Goal: Information Seeking & Learning: Learn about a topic

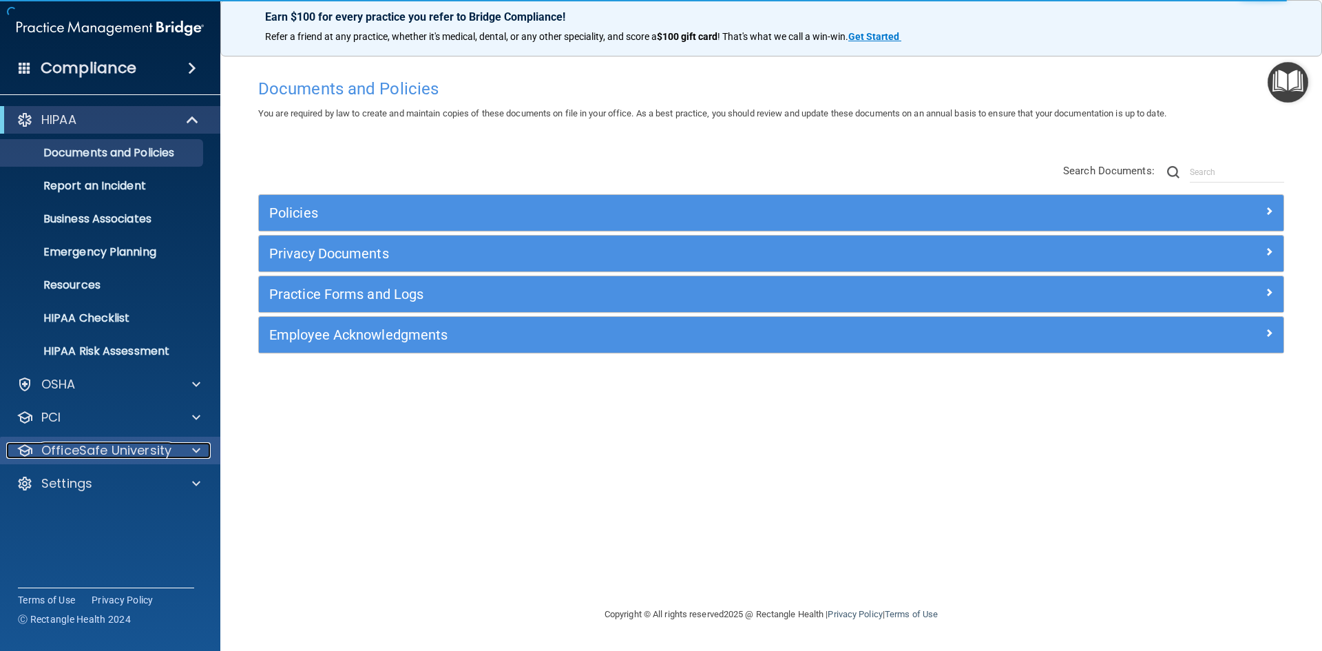
click at [194, 455] on span at bounding box center [196, 450] width 8 height 17
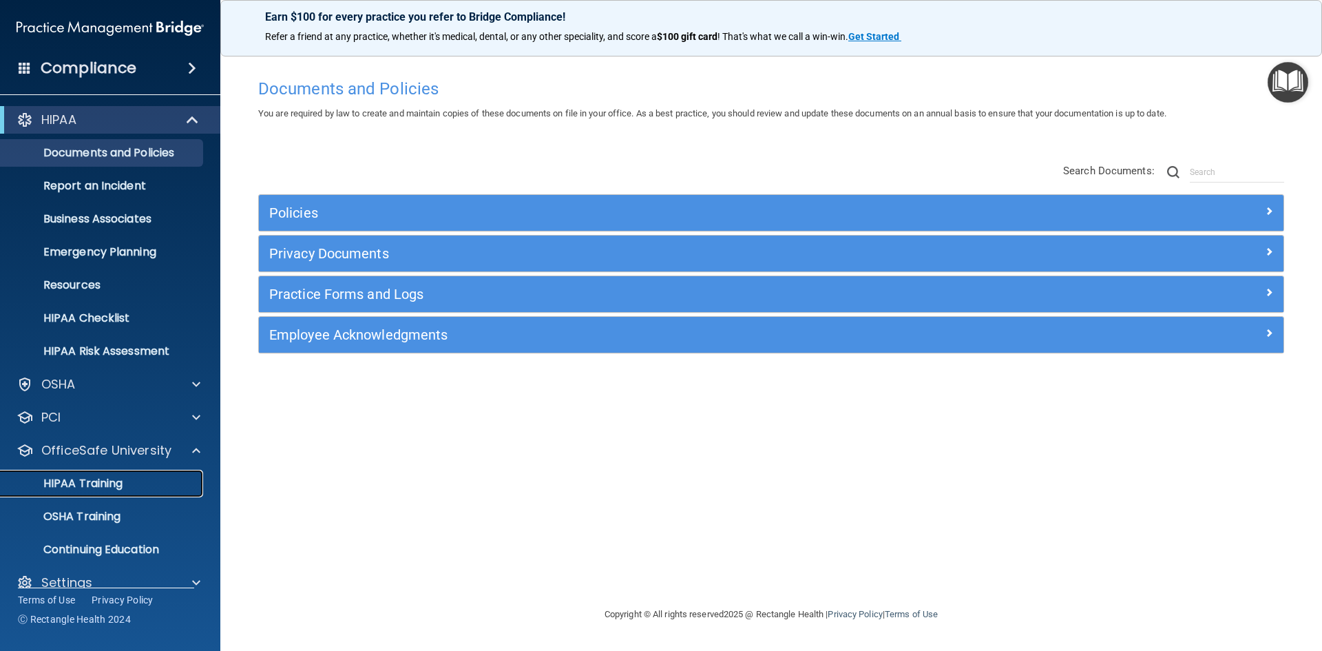
click at [113, 488] on p "HIPAA Training" at bounding box center [66, 484] width 114 height 14
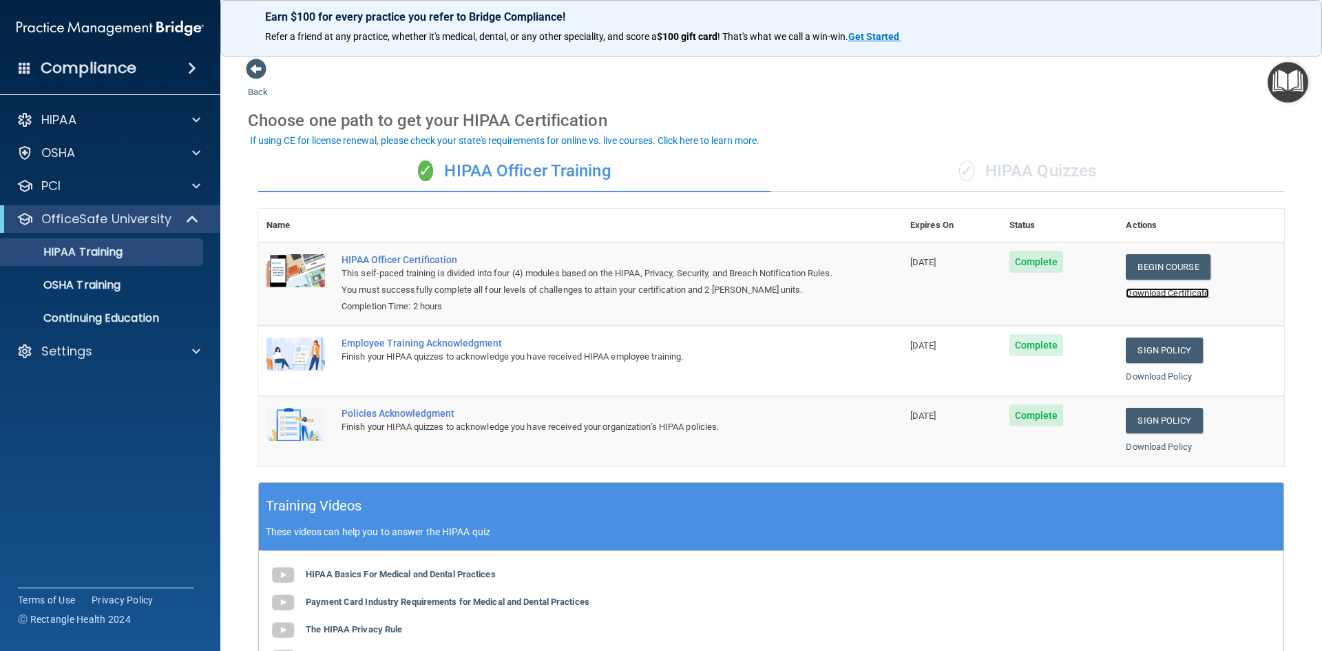
click at [1169, 295] on link "Download Certificate" at bounding box center [1167, 293] width 83 height 10
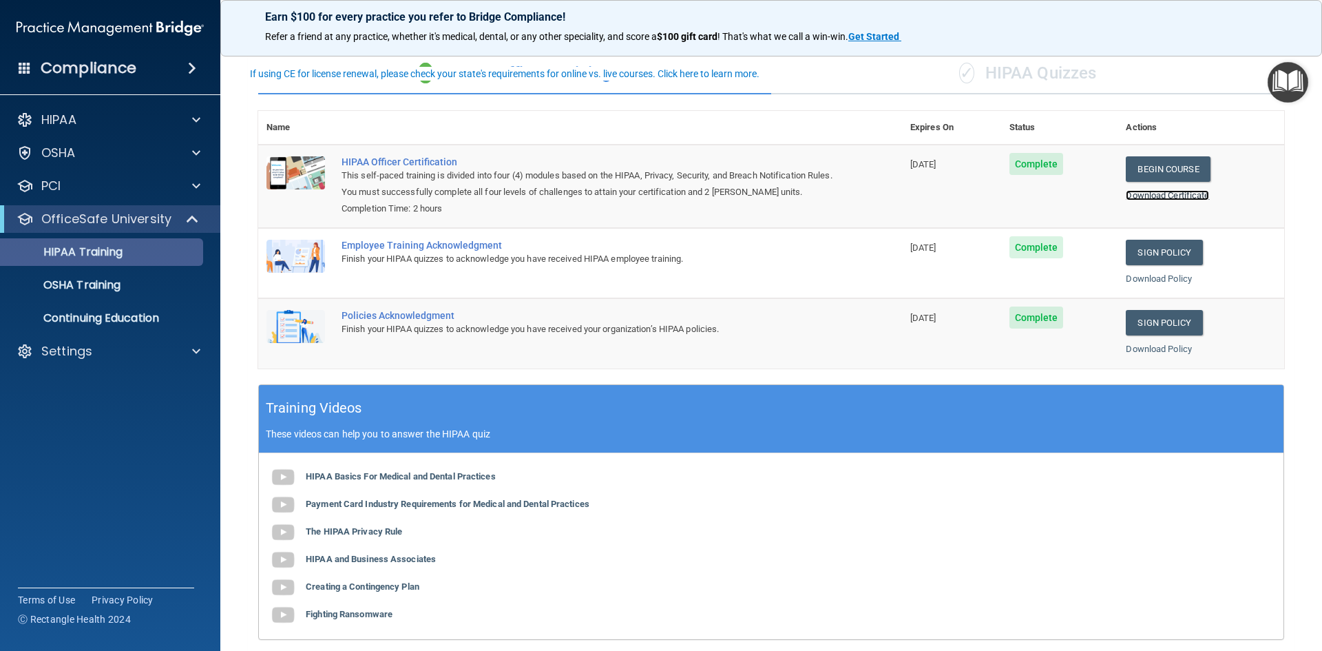
scroll to position [138, 0]
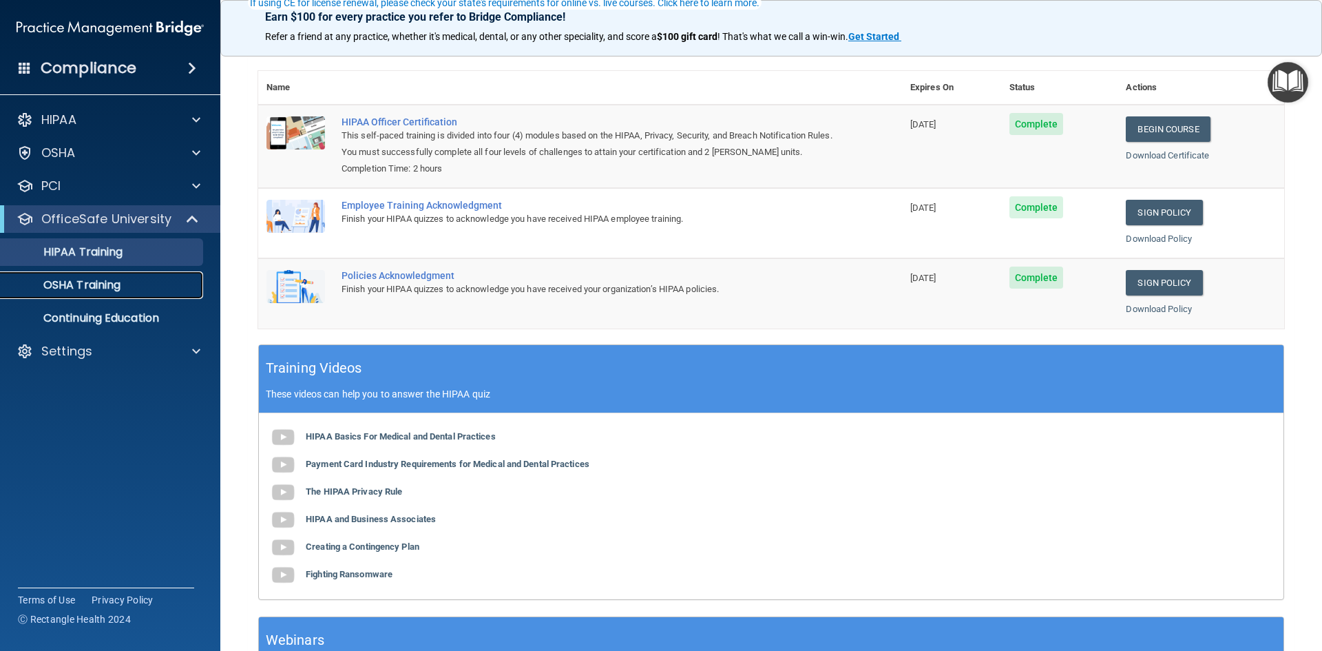
click at [68, 283] on p "OSHA Training" at bounding box center [65, 285] width 112 height 14
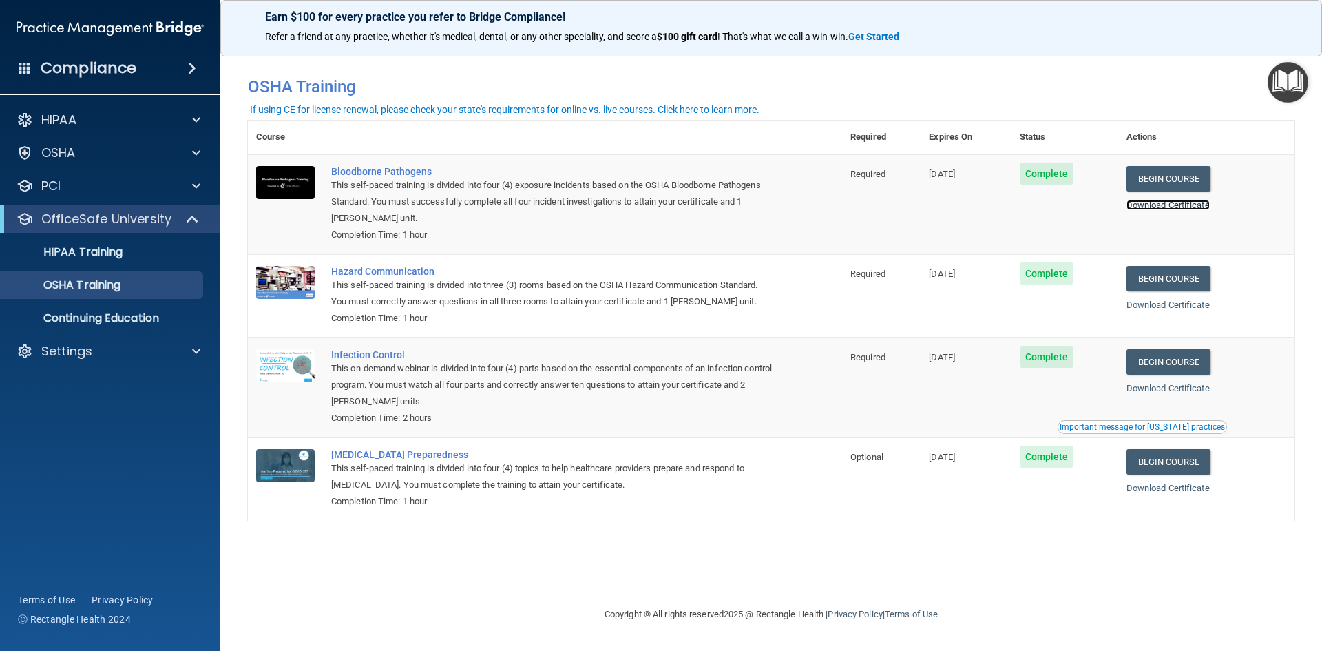
click at [1173, 205] on link "Download Certificate" at bounding box center [1168, 205] width 83 height 10
click at [1165, 393] on link "Download Certificate" at bounding box center [1168, 388] width 83 height 10
click at [111, 317] on p "Continuing Education" at bounding box center [103, 318] width 188 height 14
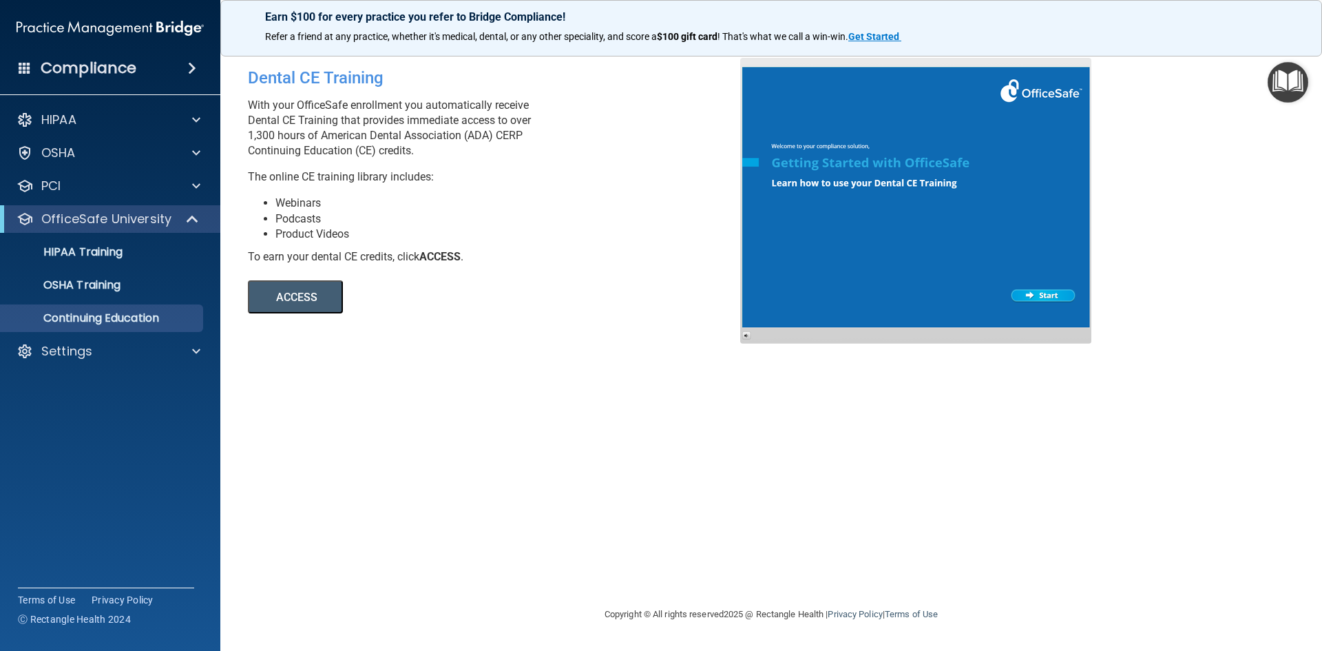
click at [301, 299] on button "ACCESS" at bounding box center [295, 296] width 95 height 33
click at [194, 189] on span at bounding box center [196, 186] width 8 height 17
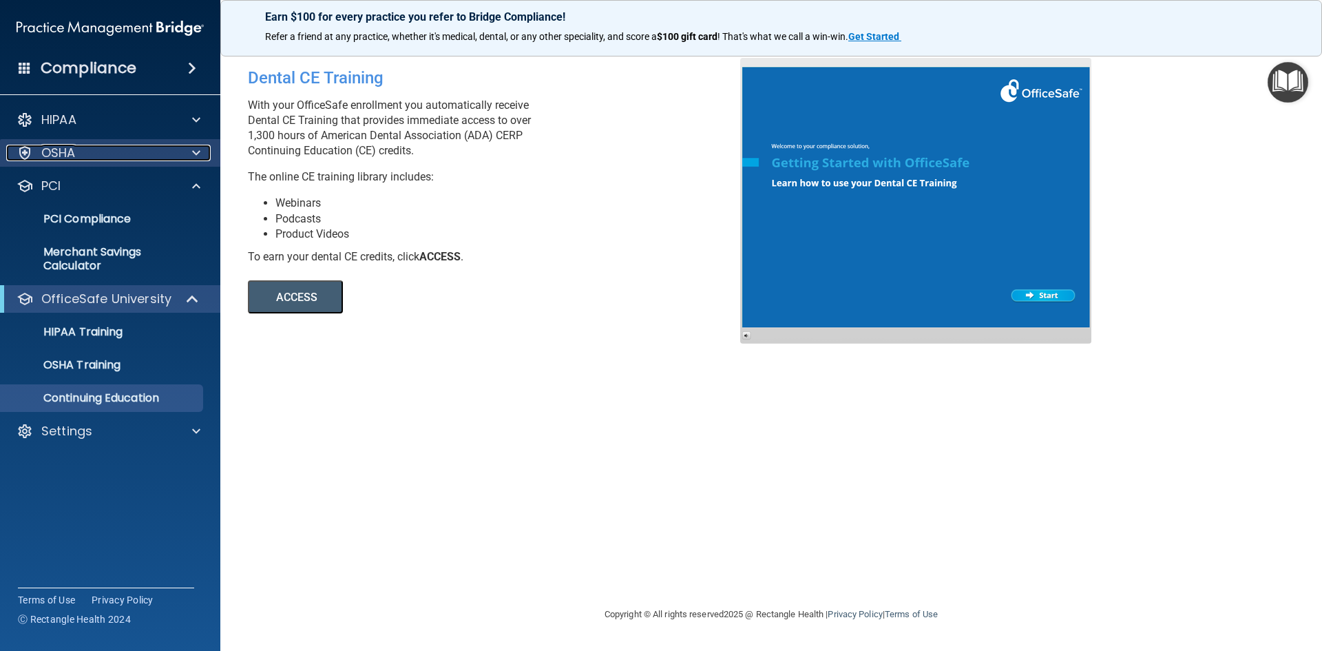
click at [194, 154] on span at bounding box center [196, 153] width 8 height 17
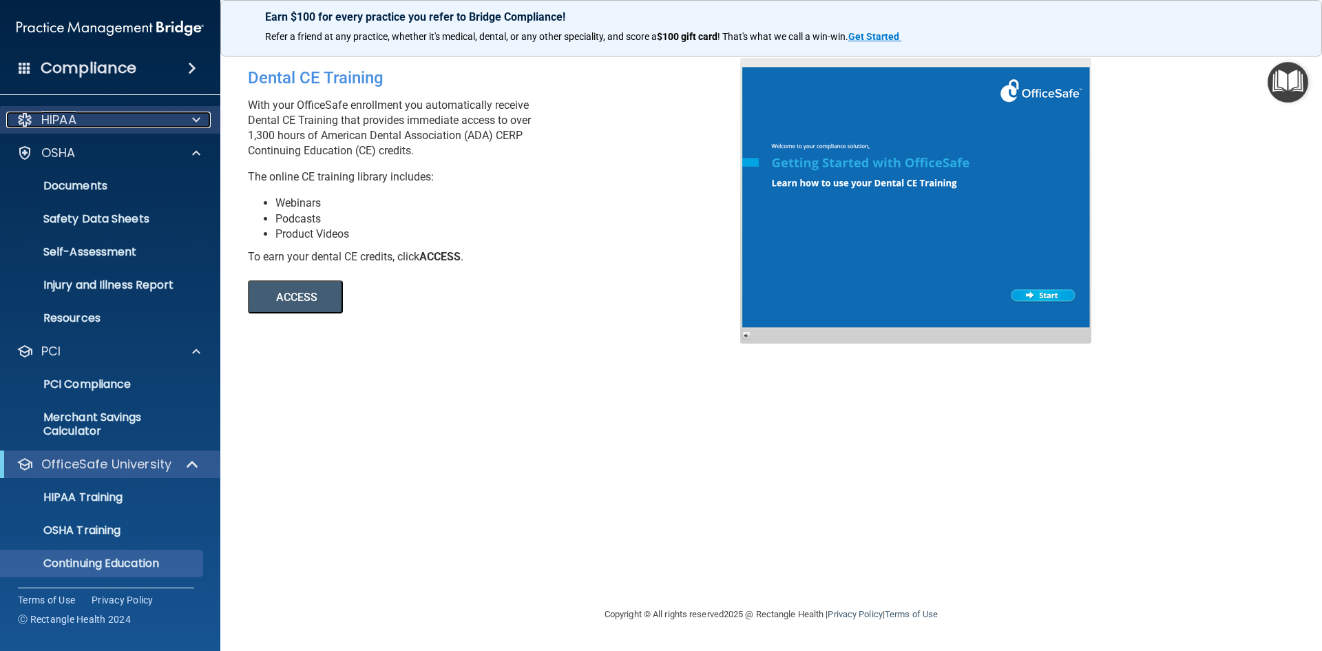
click at [200, 122] on span at bounding box center [196, 120] width 8 height 17
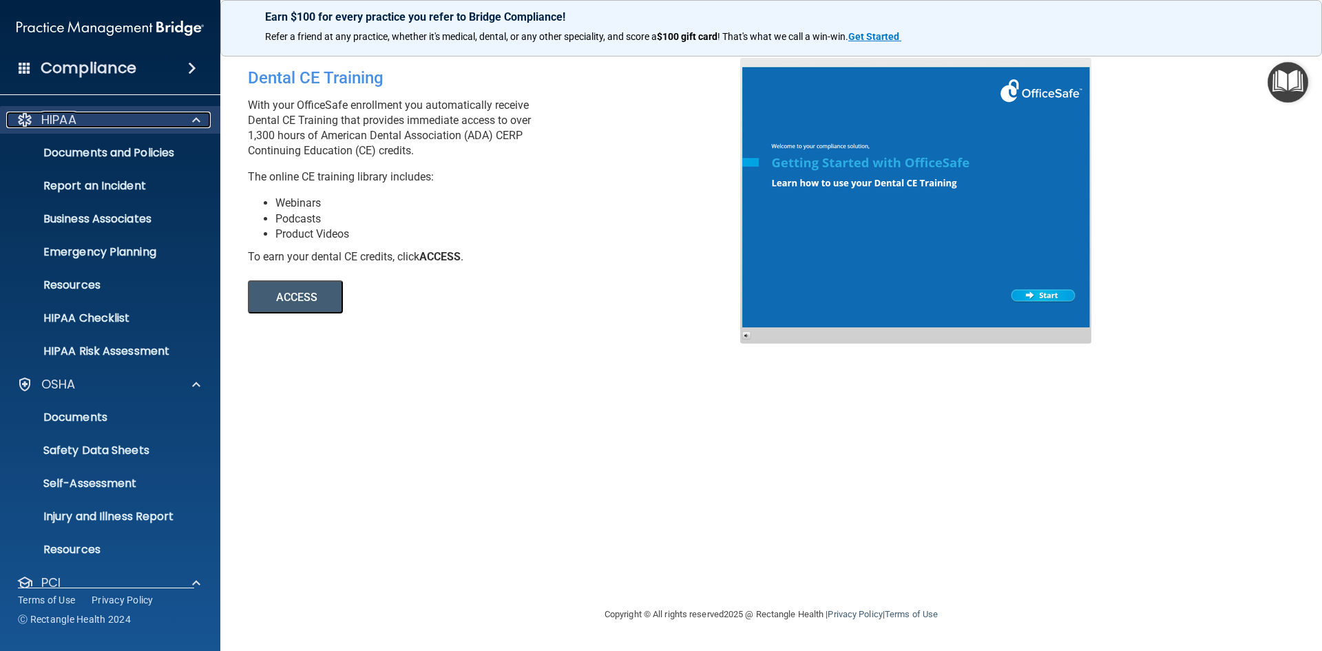
click at [200, 122] on span at bounding box center [196, 120] width 8 height 17
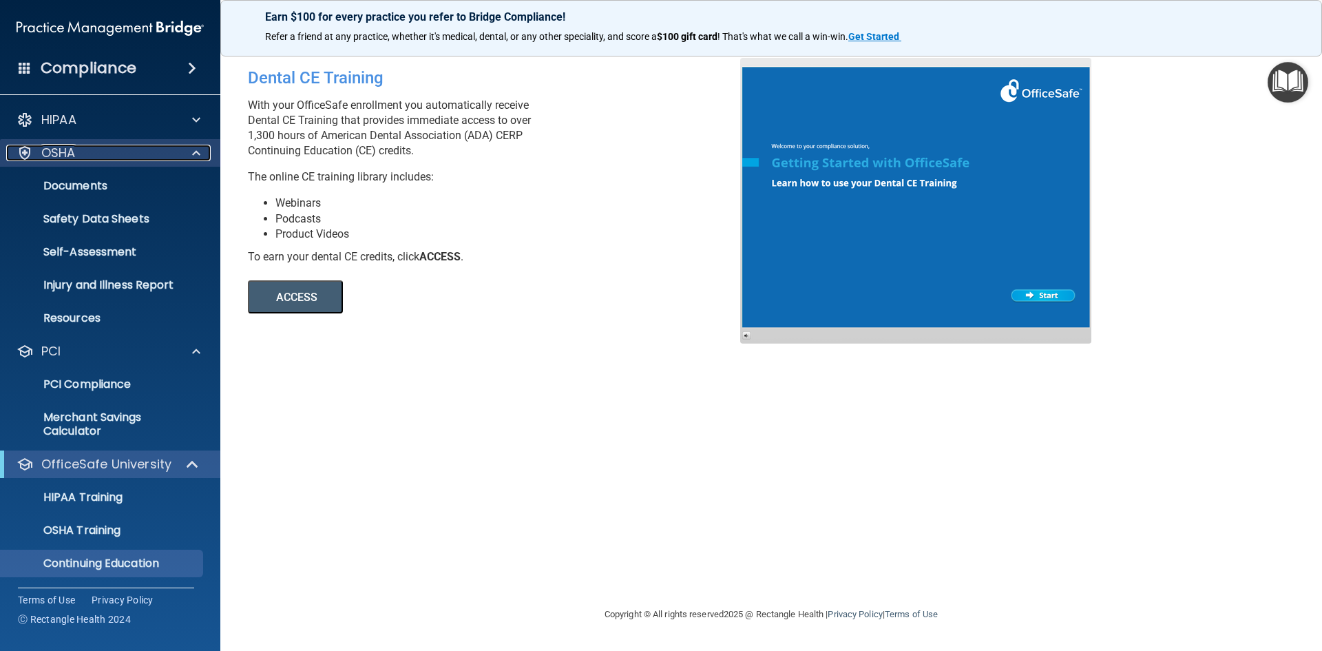
click at [192, 152] on span at bounding box center [196, 153] width 8 height 17
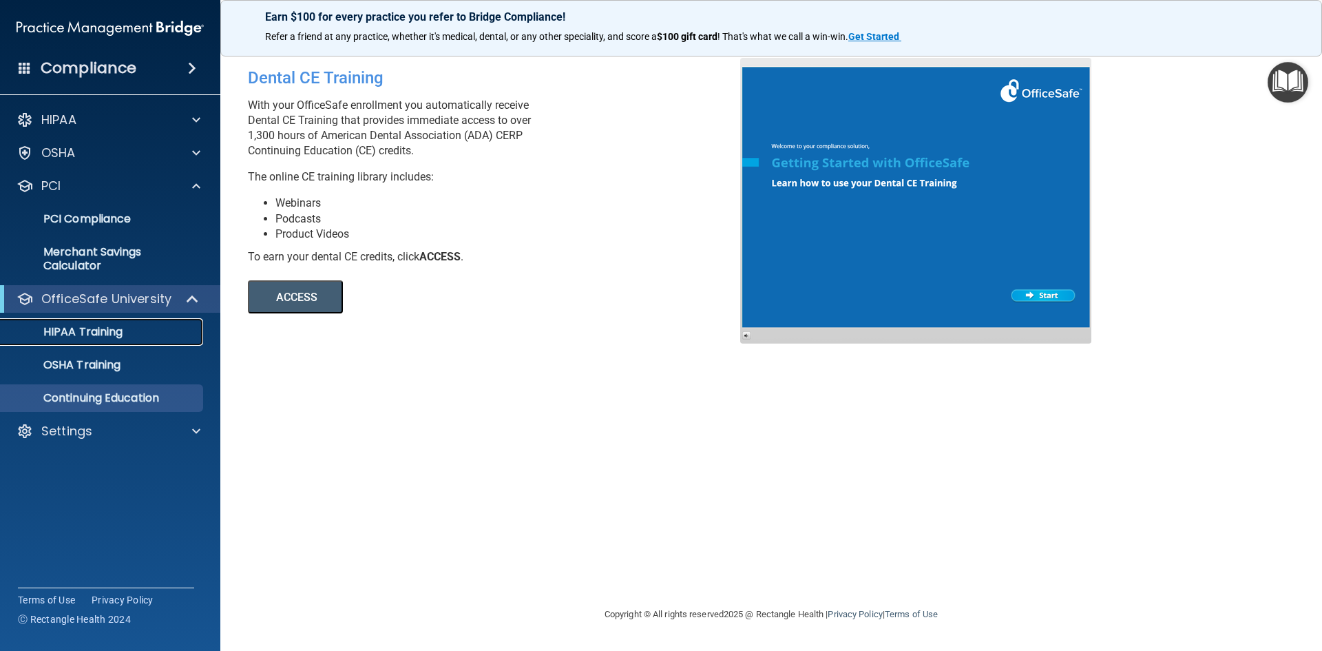
click at [101, 329] on p "HIPAA Training" at bounding box center [66, 332] width 114 height 14
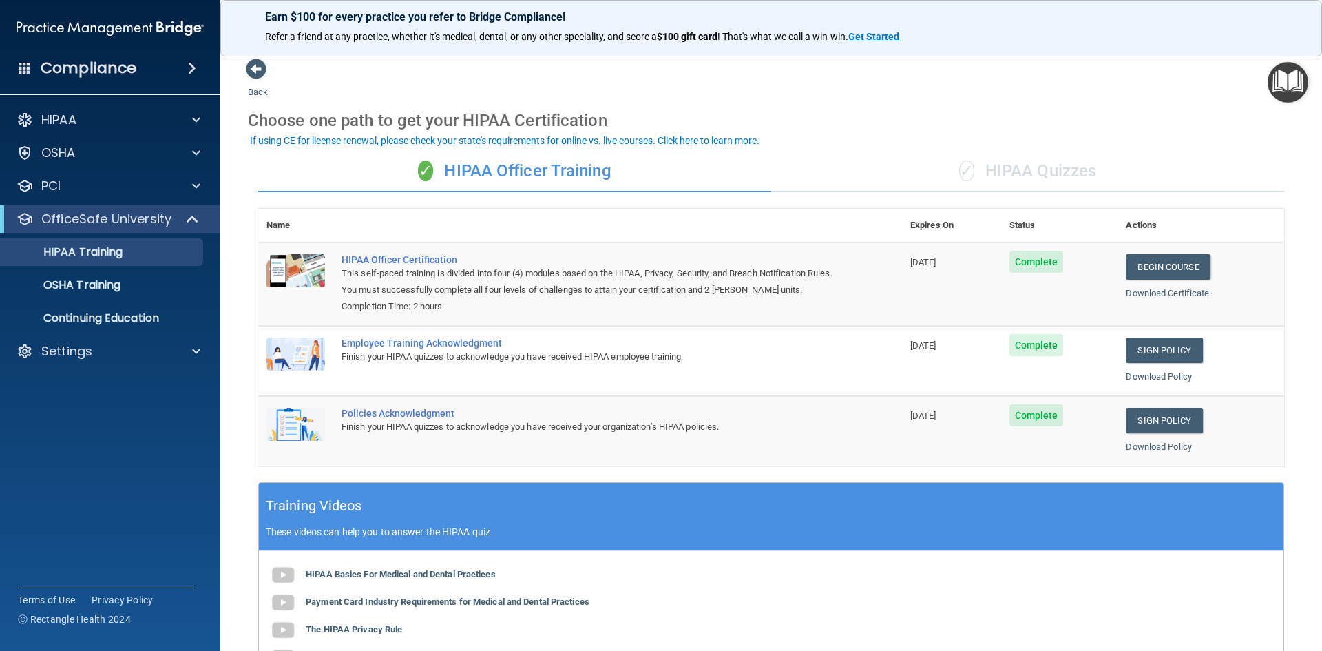
click at [1028, 173] on div "✓ HIPAA Quizzes" at bounding box center [1027, 171] width 513 height 41
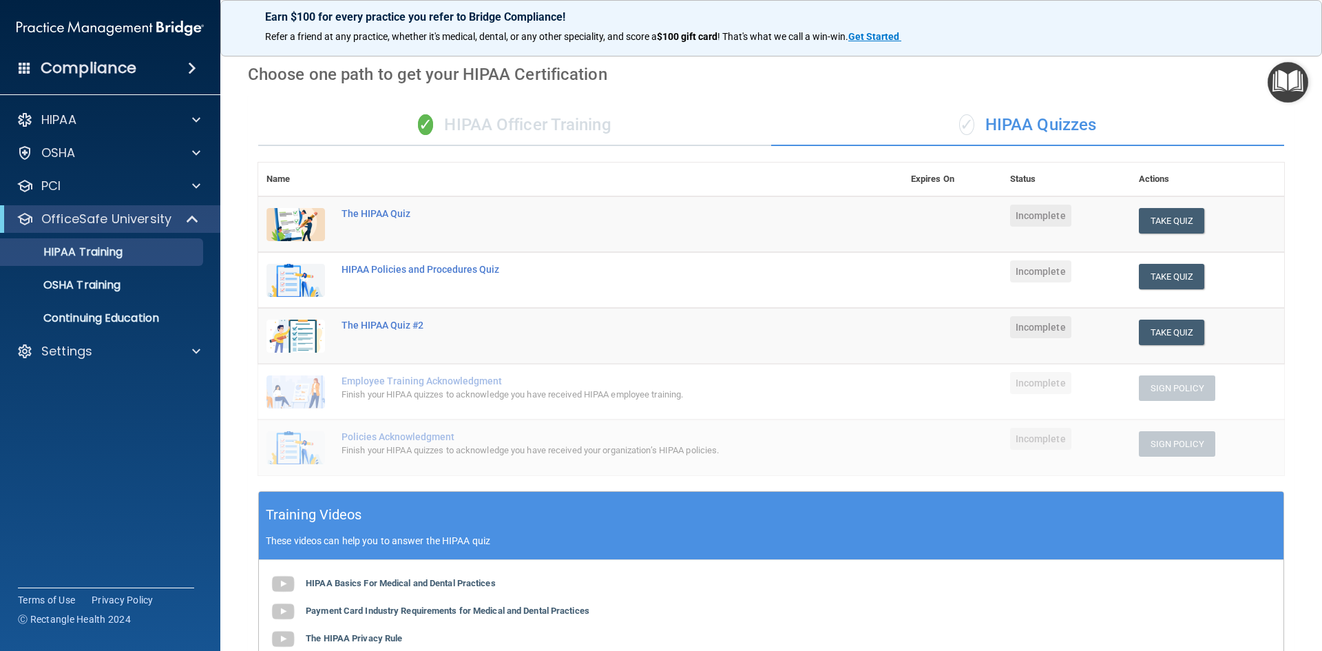
scroll to position [39, 0]
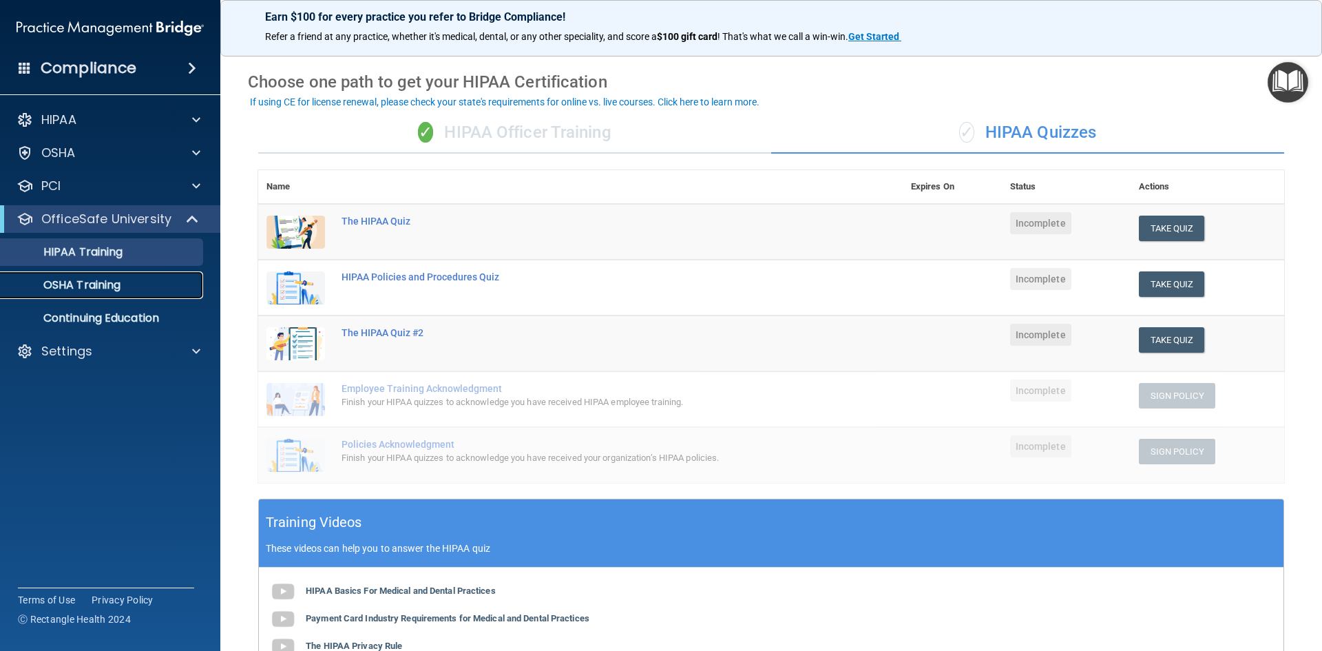
click at [70, 281] on p "OSHA Training" at bounding box center [65, 285] width 112 height 14
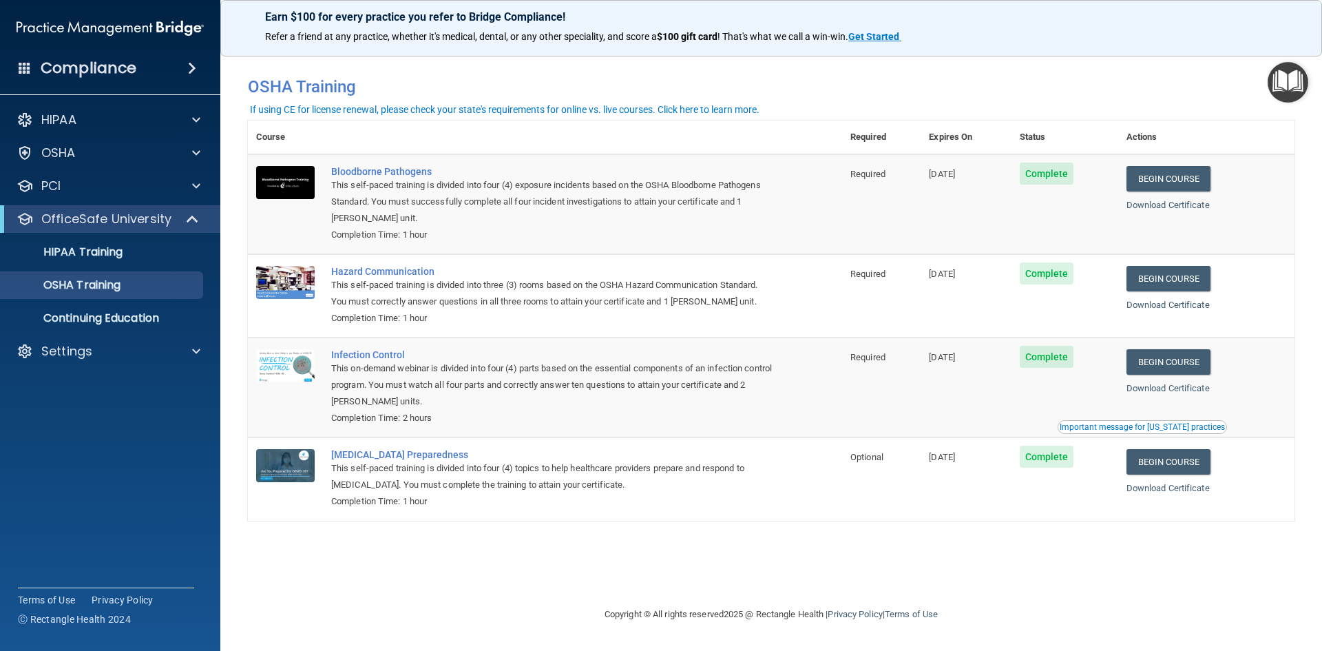
click at [570, 110] on div "If using CE for license renewal, please check your state's requirements for onl…" at bounding box center [505, 110] width 510 height 10
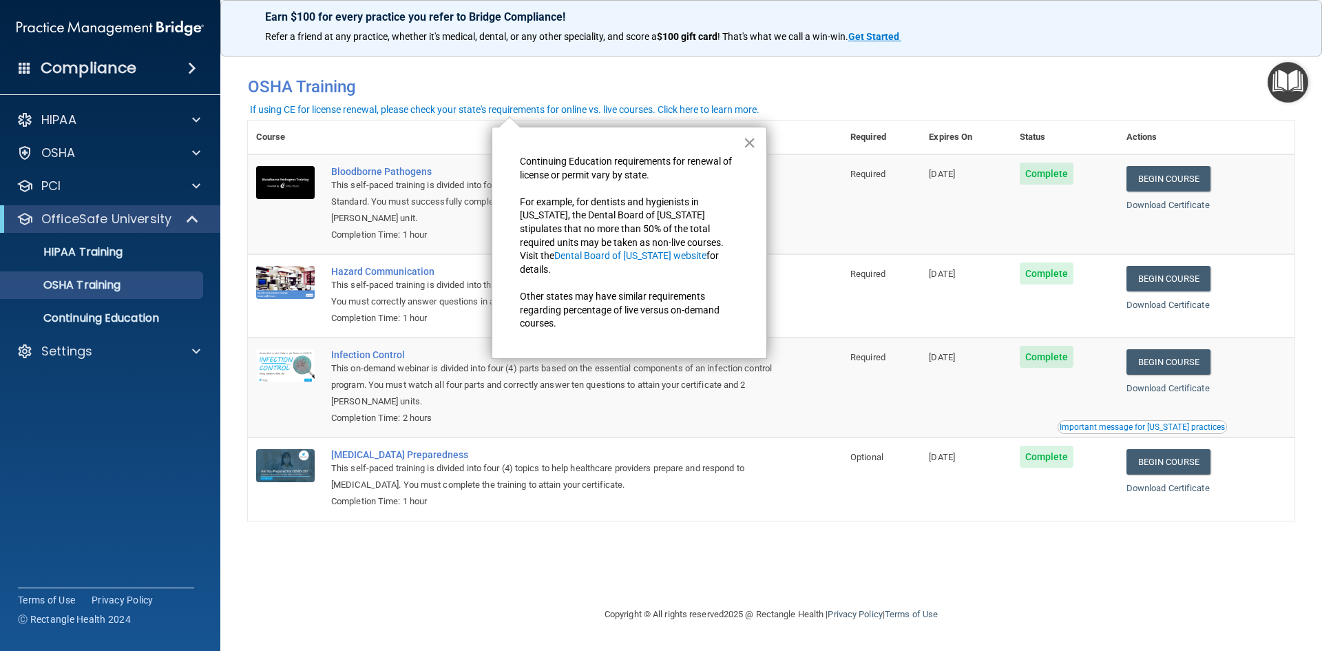
click at [751, 138] on button "×" at bounding box center [749, 143] width 13 height 22
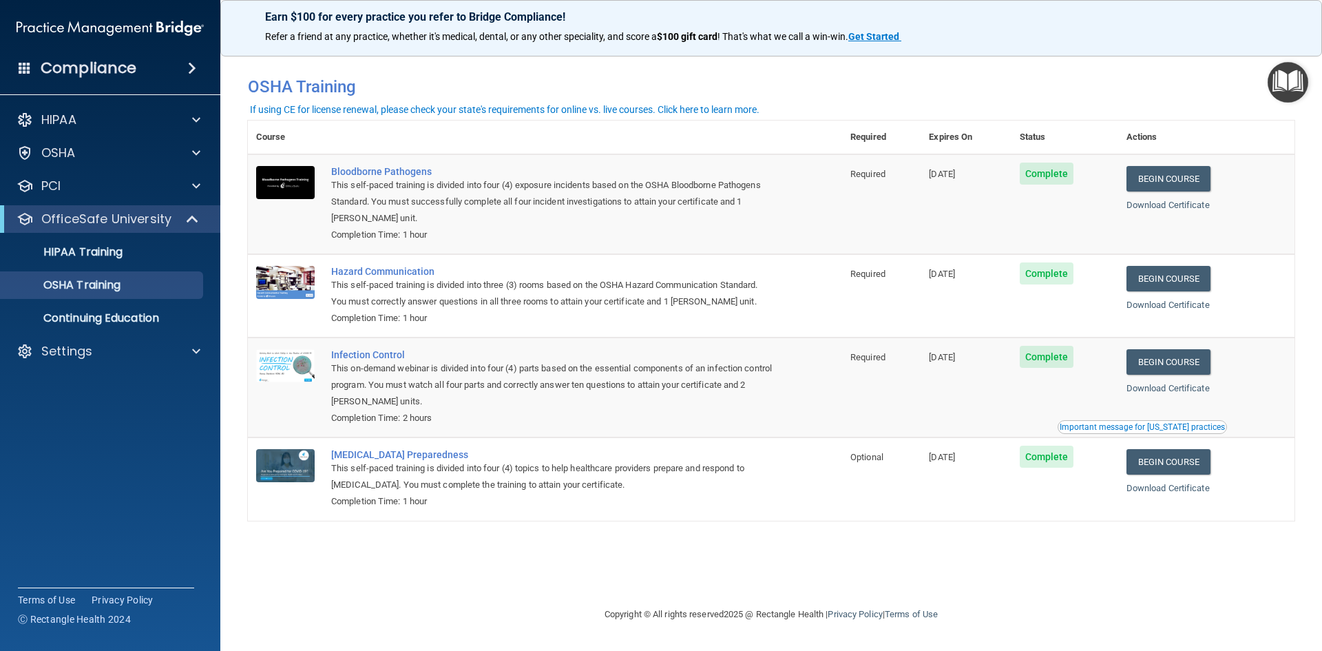
click at [736, 108] on div "If using CE for license renewal, please check your state's requirements for onl…" at bounding box center [505, 110] width 510 height 10
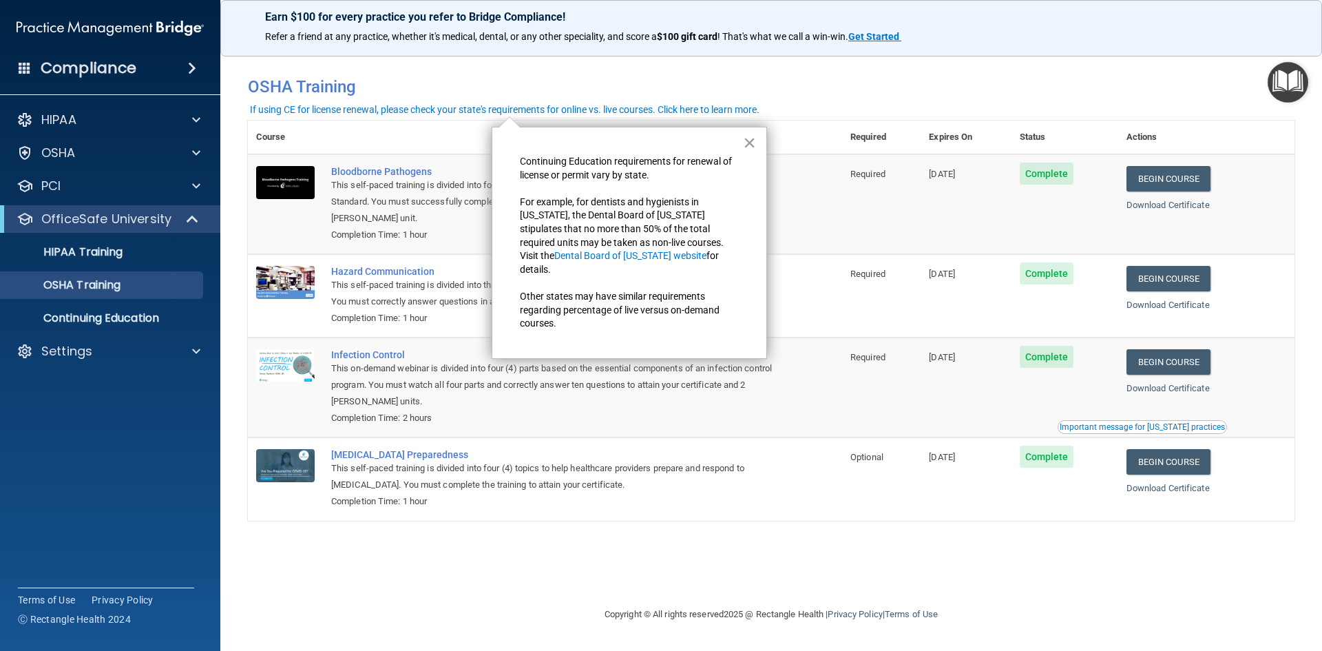
click at [755, 143] on button "×" at bounding box center [749, 143] width 13 height 22
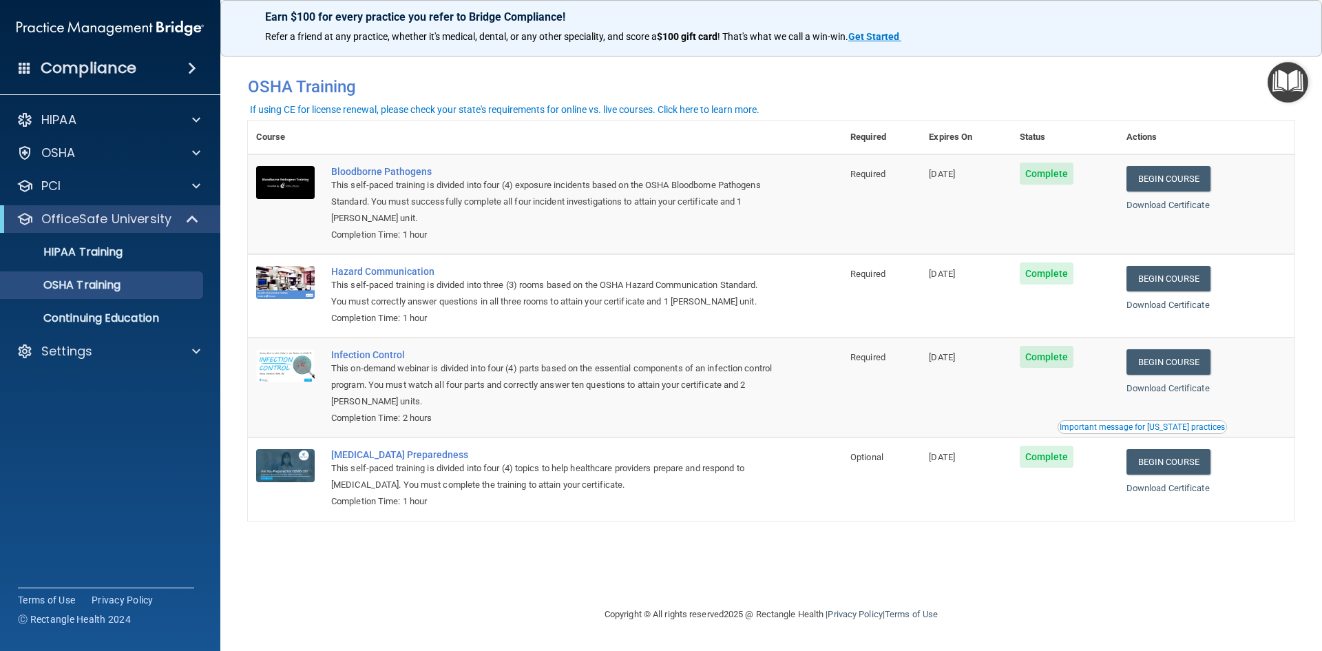
click at [1296, 95] on img "Open Resource Center" at bounding box center [1288, 82] width 41 height 41
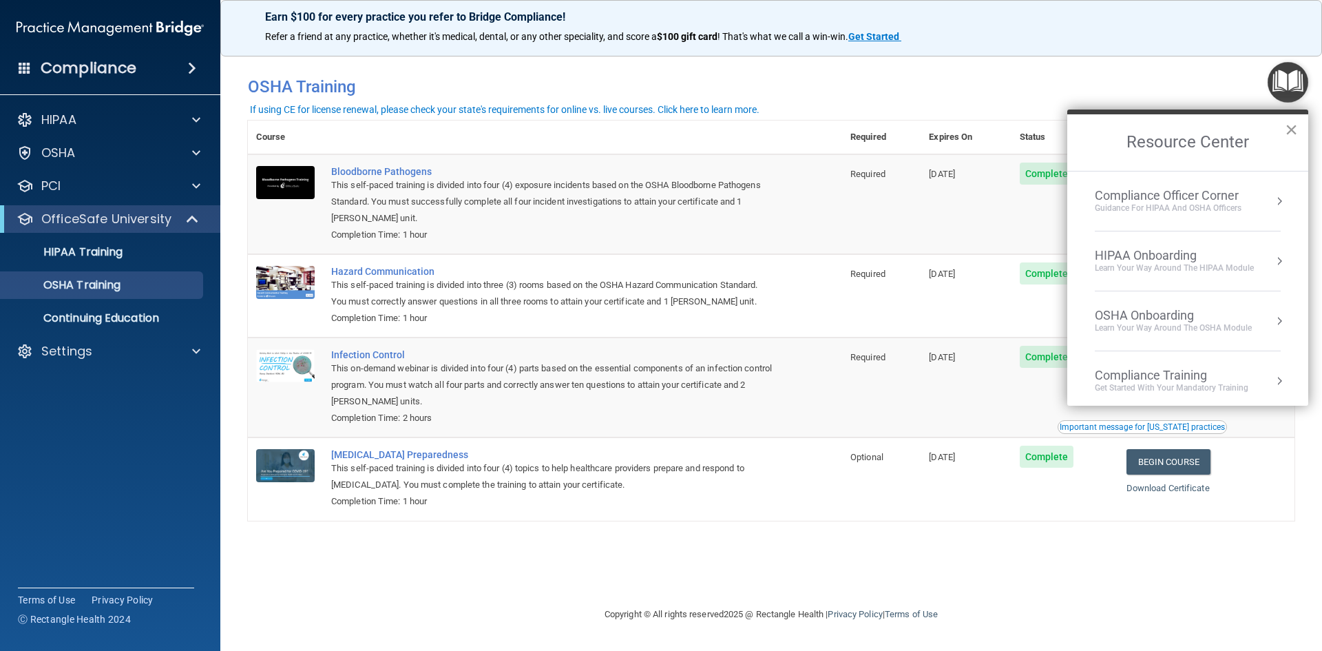
click at [1292, 132] on button "×" at bounding box center [1291, 129] width 13 height 22
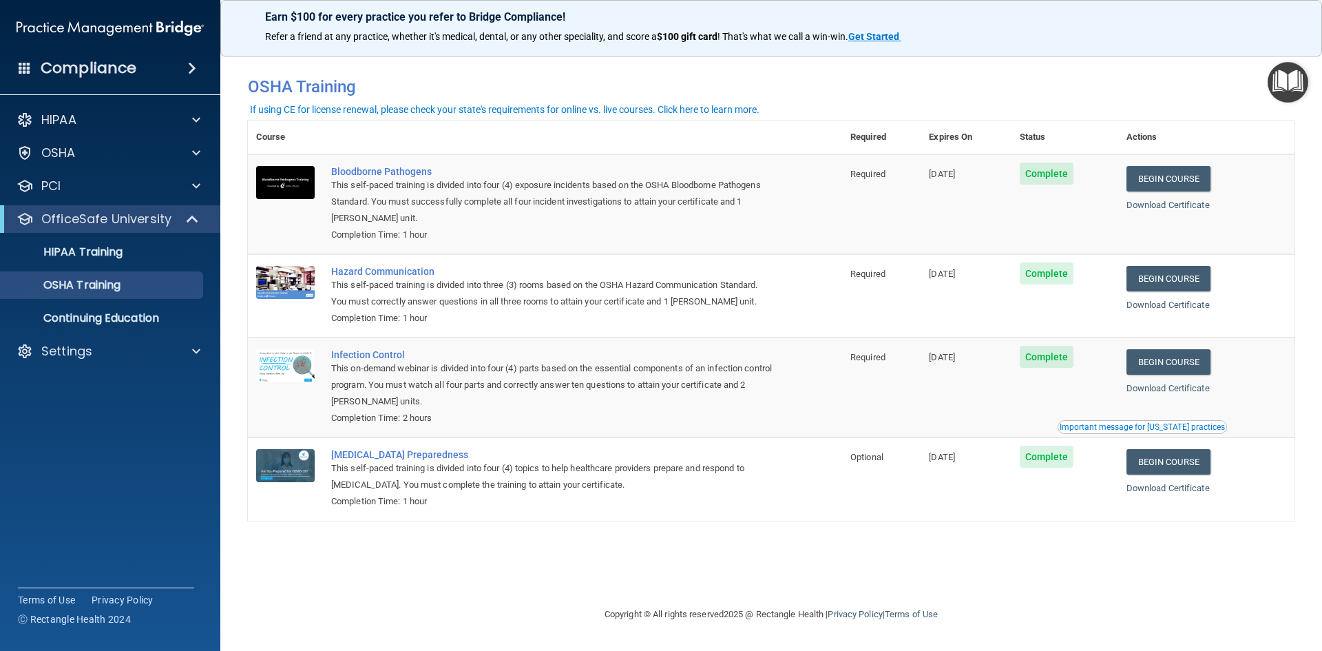
click at [194, 69] on span at bounding box center [192, 68] width 8 height 17
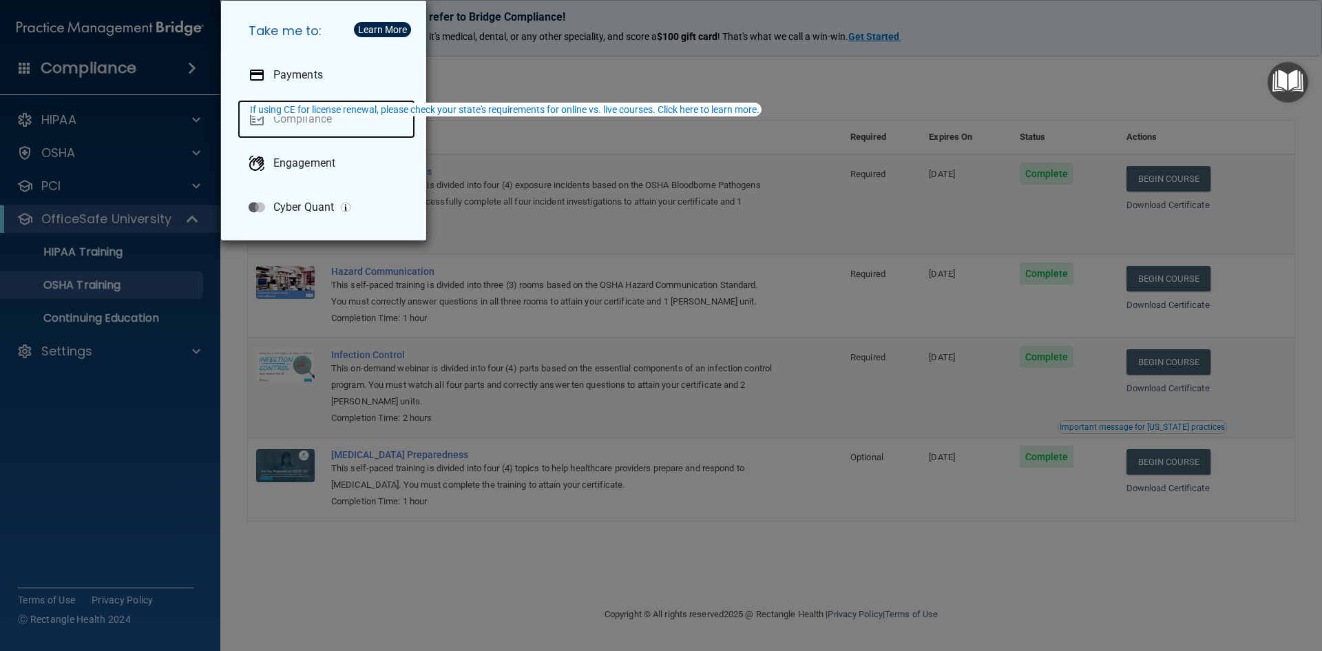
click at [314, 119] on link "Compliance" at bounding box center [327, 119] width 178 height 39
click at [293, 114] on div "If using CE for license renewal, please check your state's requirements for onl…" at bounding box center [505, 110] width 510 height 10
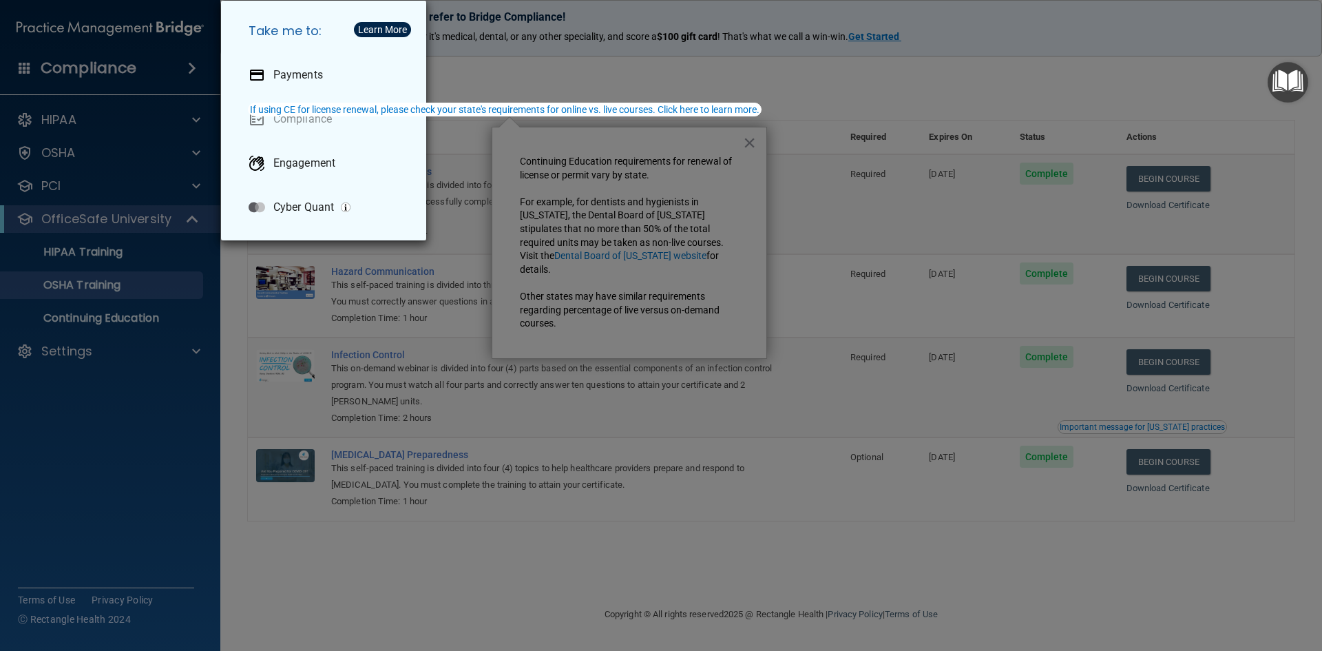
click at [744, 139] on div "Take me to: Payments Compliance Engagement Cyber Quant" at bounding box center [661, 325] width 1322 height 651
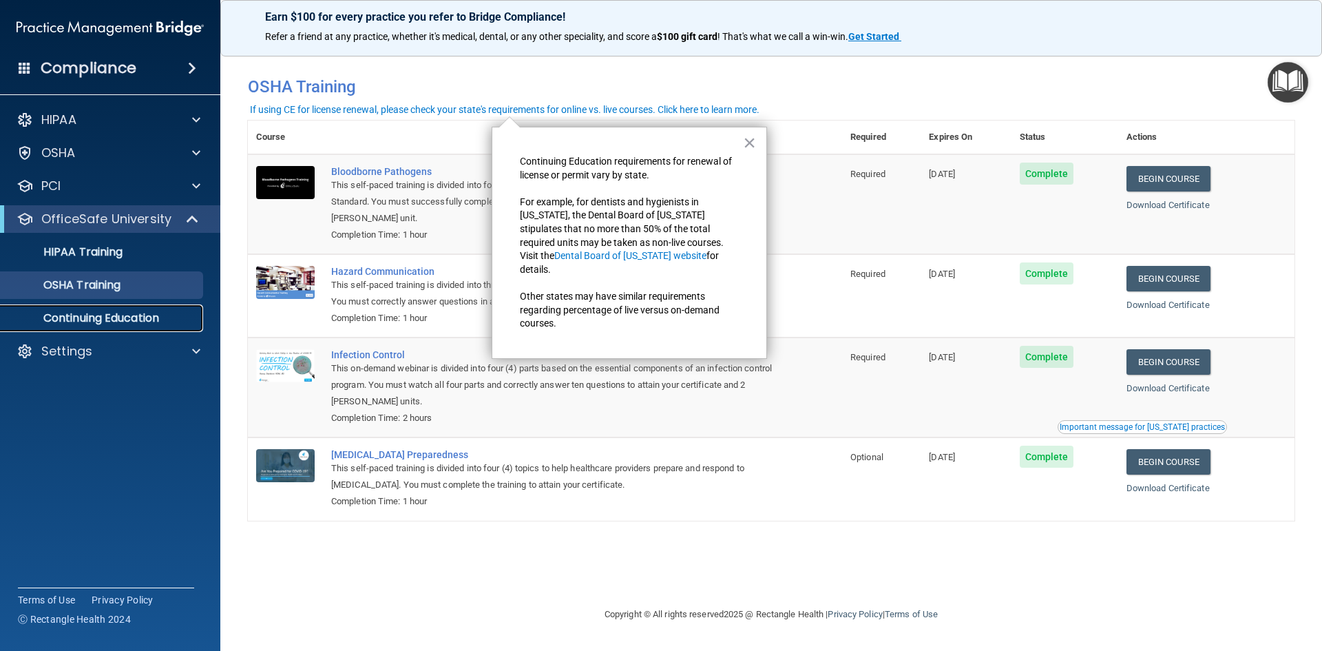
click at [145, 315] on p "Continuing Education" at bounding box center [103, 318] width 188 height 14
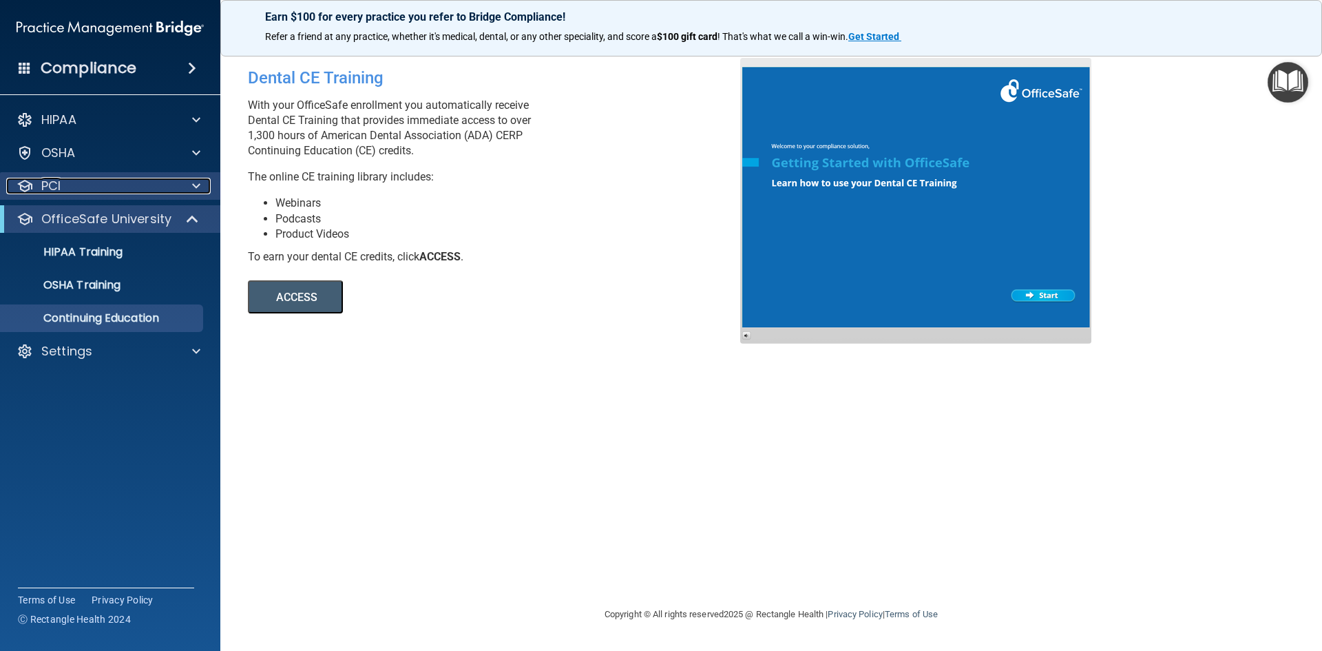
click at [206, 178] on div at bounding box center [194, 186] width 34 height 17
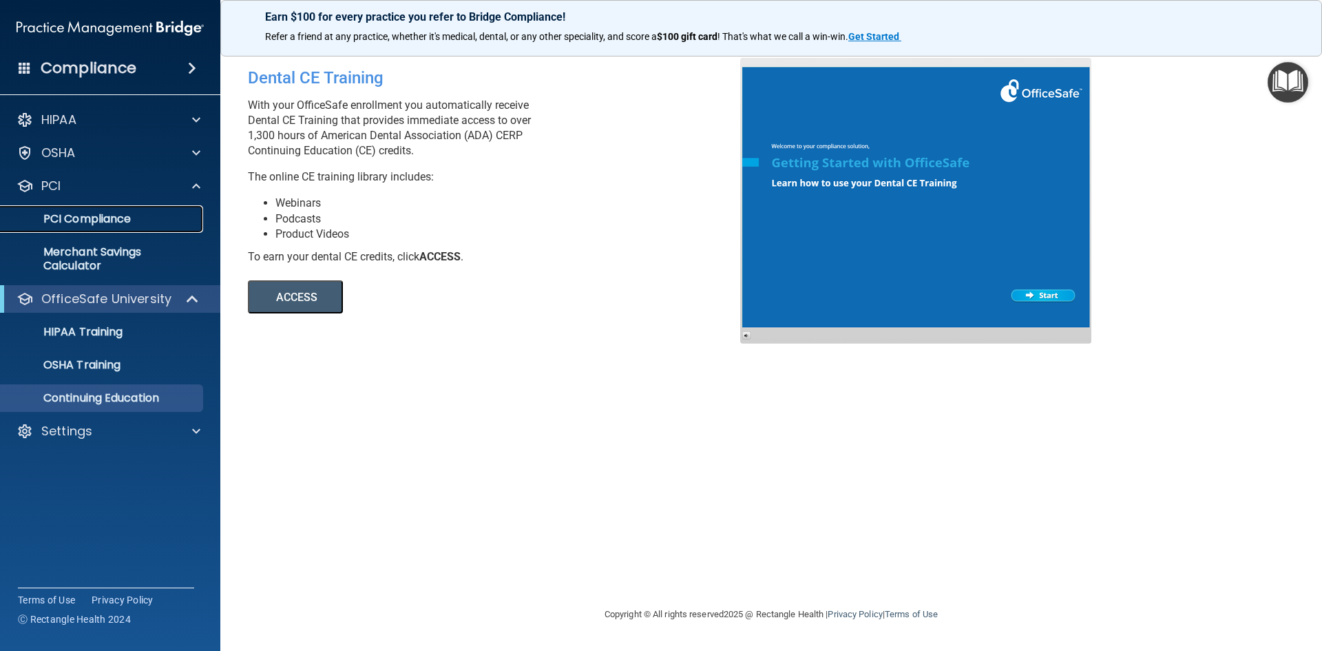
click at [121, 229] on link "PCI Compliance" at bounding box center [94, 219] width 217 height 28
click at [197, 156] on span at bounding box center [196, 153] width 8 height 17
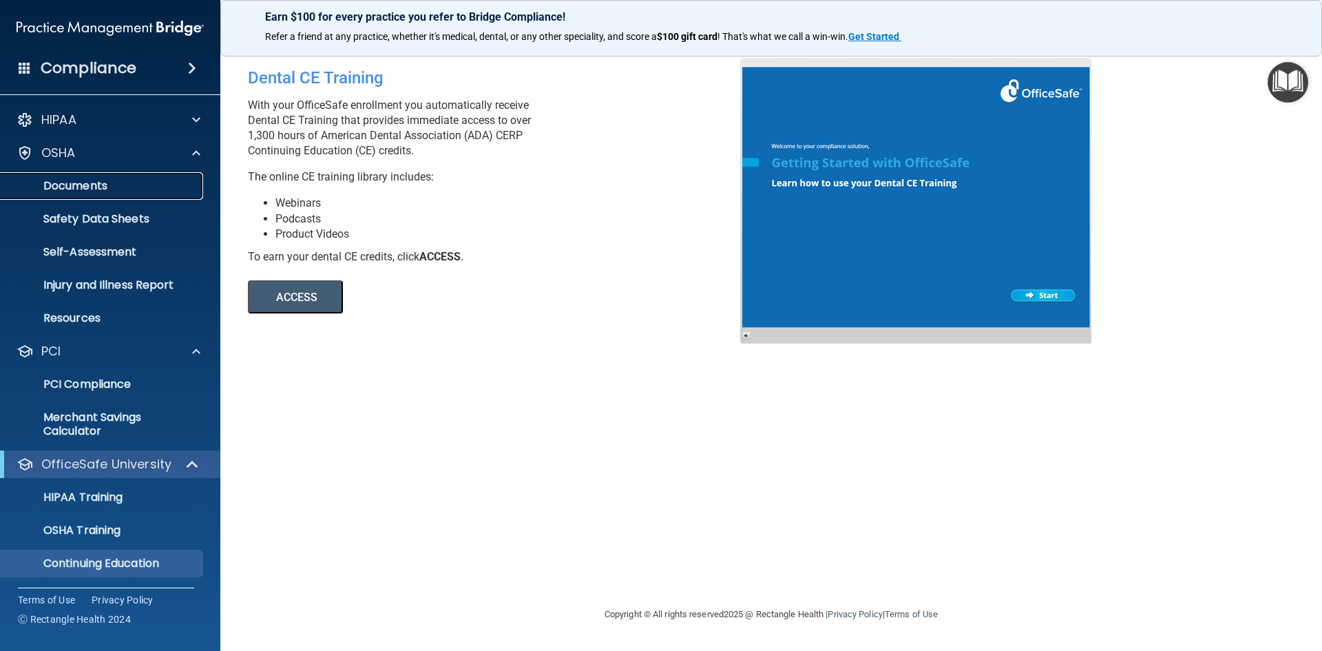
click at [139, 183] on p "Documents" at bounding box center [103, 186] width 188 height 14
